Goal: Navigation & Orientation: Find specific page/section

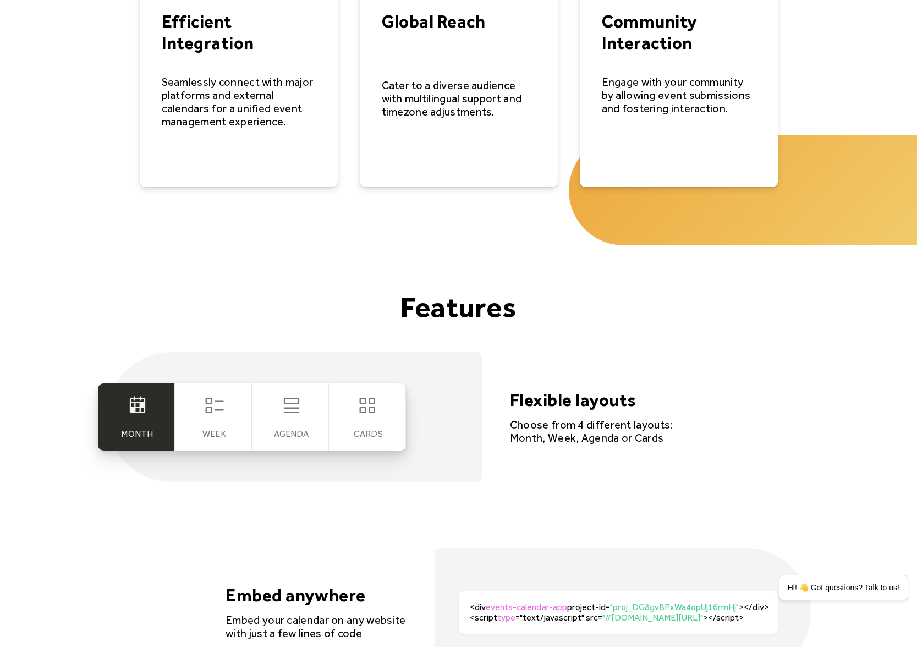
scroll to position [1818, 0]
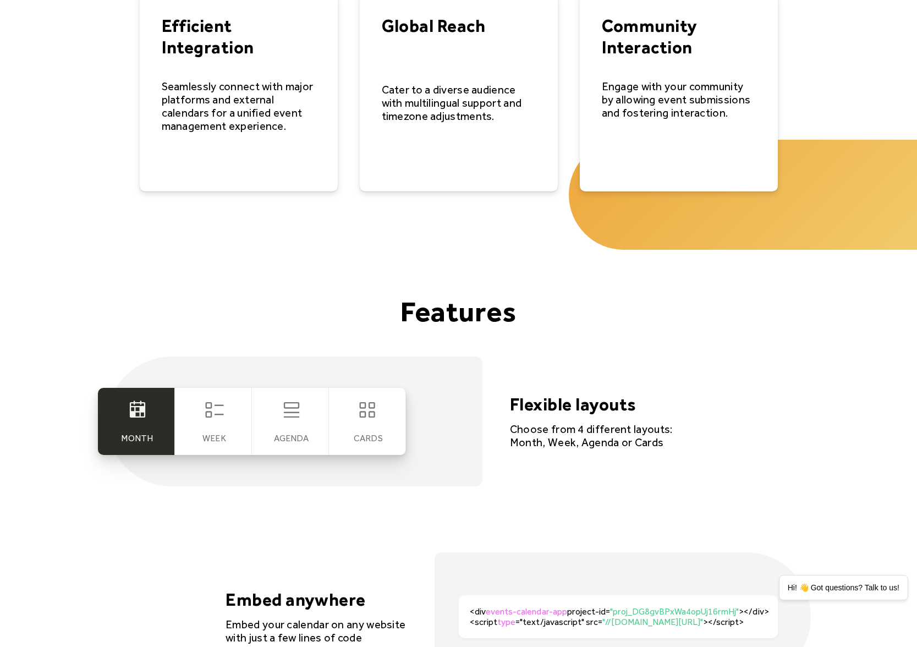
click at [368, 417] on icon at bounding box center [369, 410] width 22 height 22
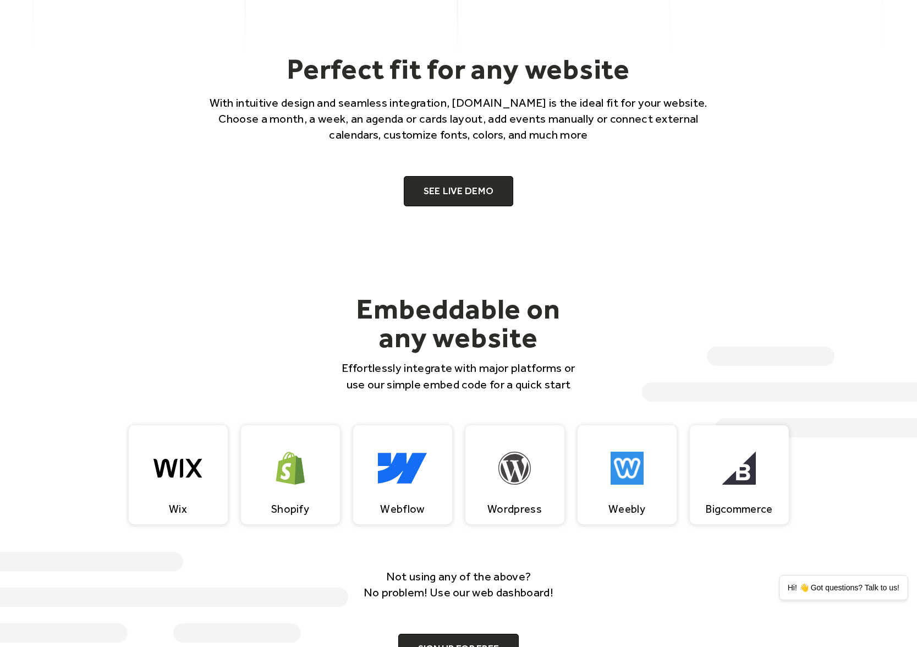
scroll to position [0, 0]
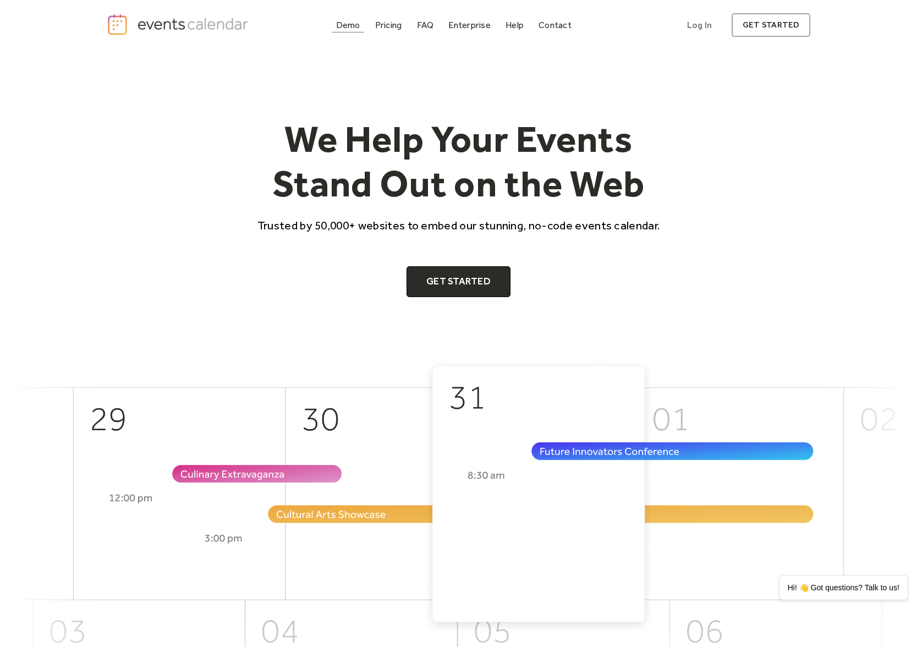
click at [344, 28] on div "Demo" at bounding box center [348, 25] width 24 height 6
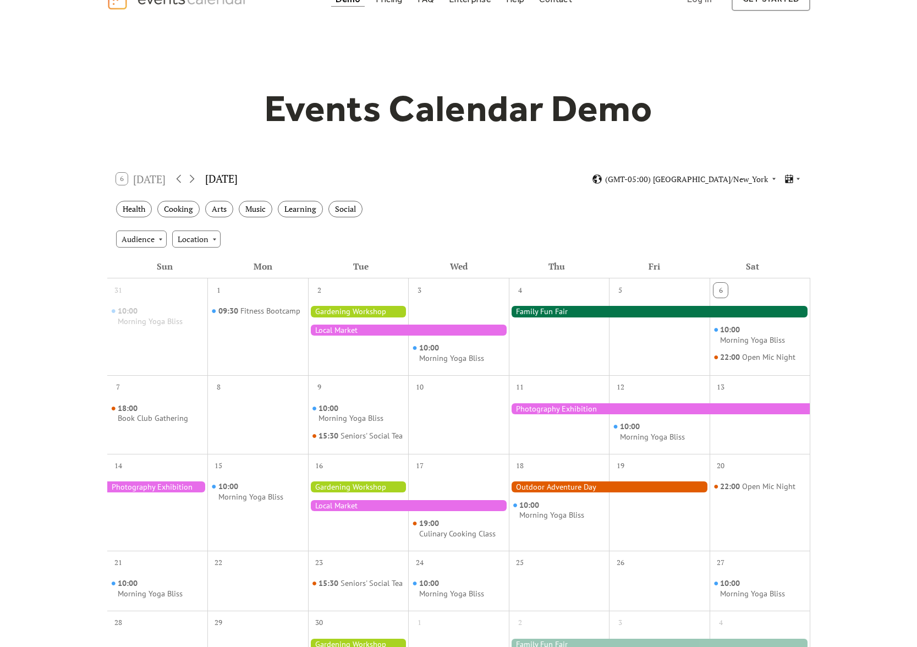
scroll to position [40, 0]
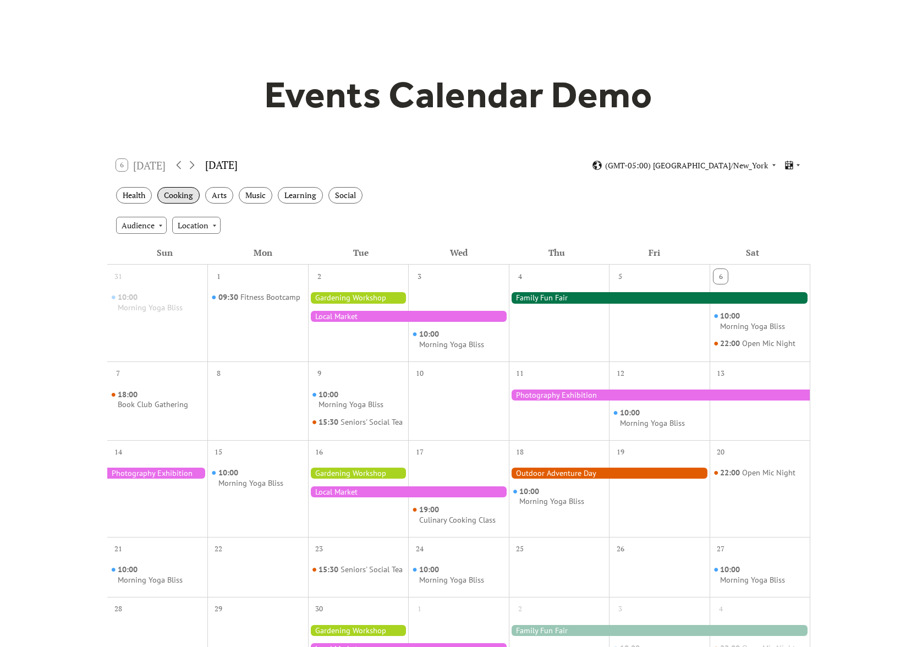
click at [185, 195] on div "Cooking" at bounding box center [178, 195] width 42 height 17
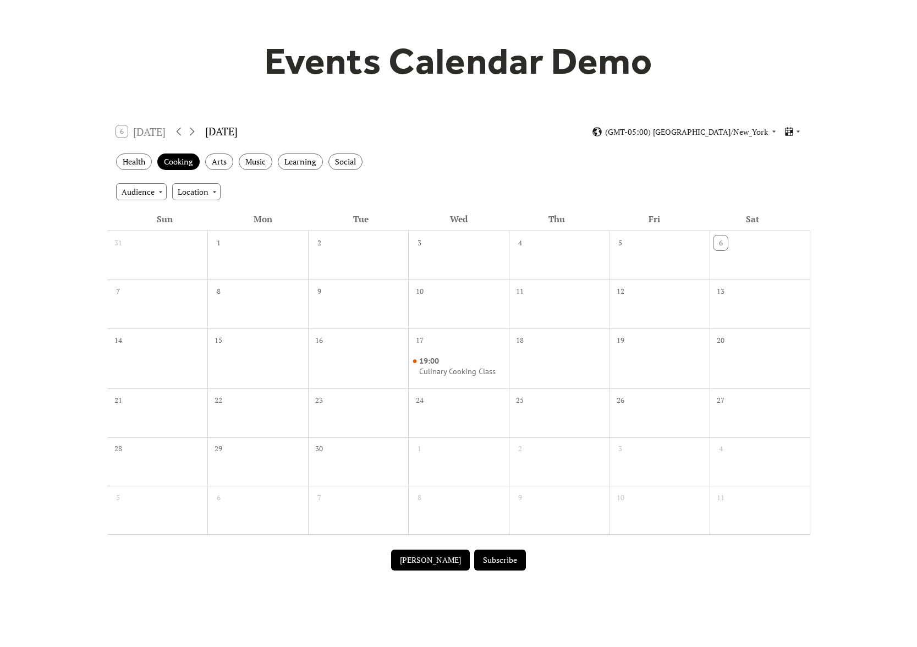
scroll to position [0, 0]
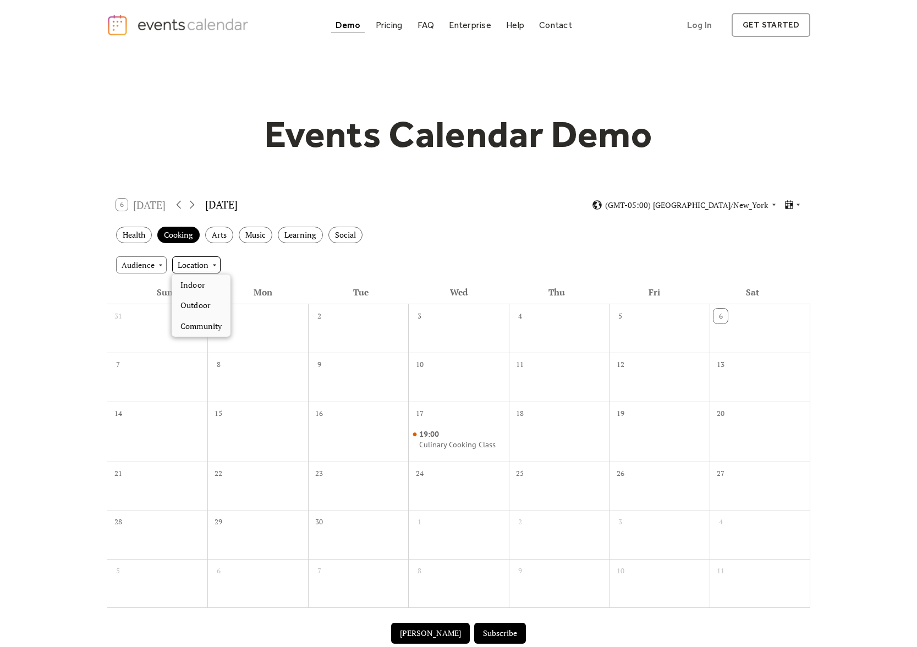
click at [193, 265] on div "Location" at bounding box center [196, 264] width 48 height 17
click at [278, 268] on div "Audience Location" at bounding box center [458, 265] width 703 height 30
click at [234, 206] on div "[DATE]" at bounding box center [221, 205] width 32 height 16
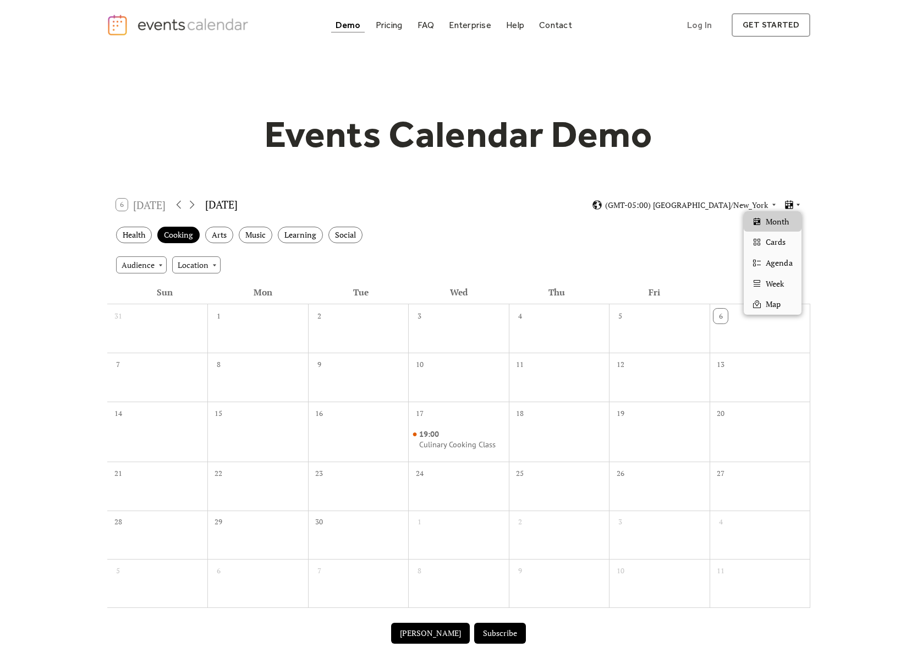
click at [799, 206] on icon at bounding box center [798, 204] width 7 height 7
click at [782, 241] on span "Cards" at bounding box center [776, 242] width 20 height 12
